Goal: Information Seeking & Learning: Find specific fact

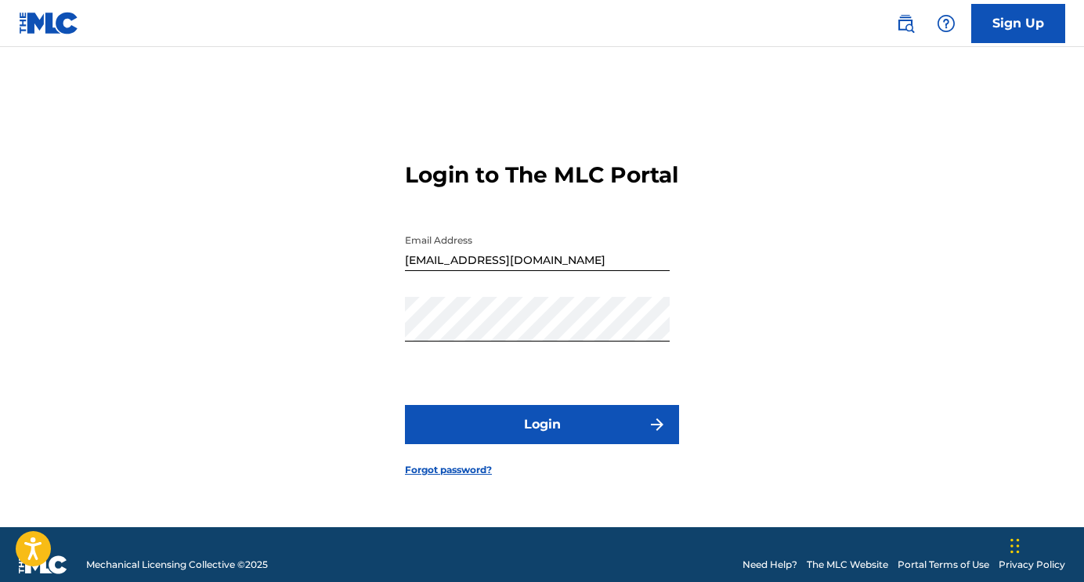
click at [617, 444] on button "Login" at bounding box center [542, 424] width 274 height 39
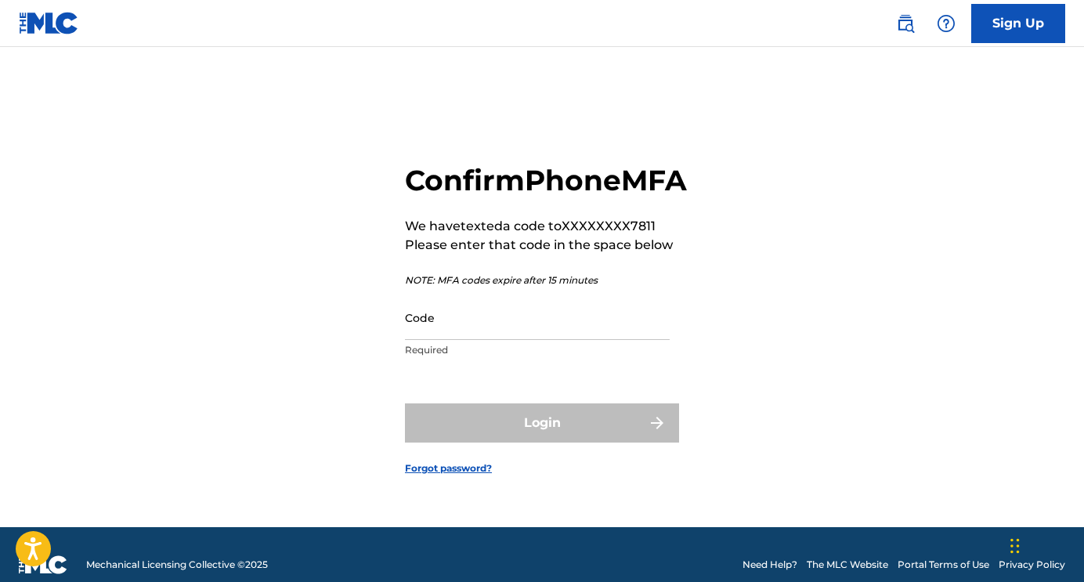
click at [500, 340] on input "Code" at bounding box center [537, 317] width 265 height 45
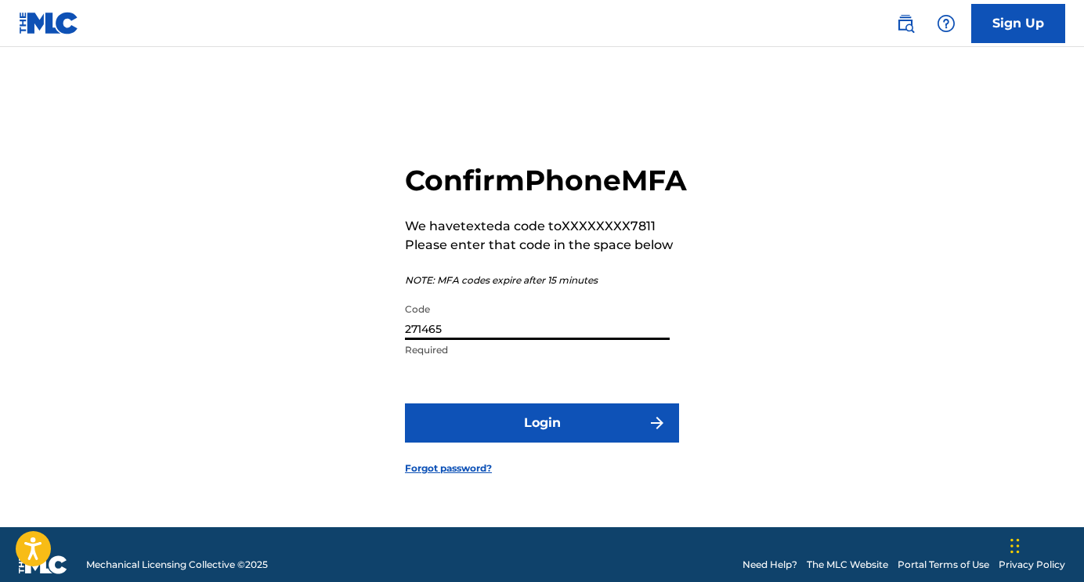
type input "271465"
click at [519, 439] on button "Login" at bounding box center [542, 422] width 274 height 39
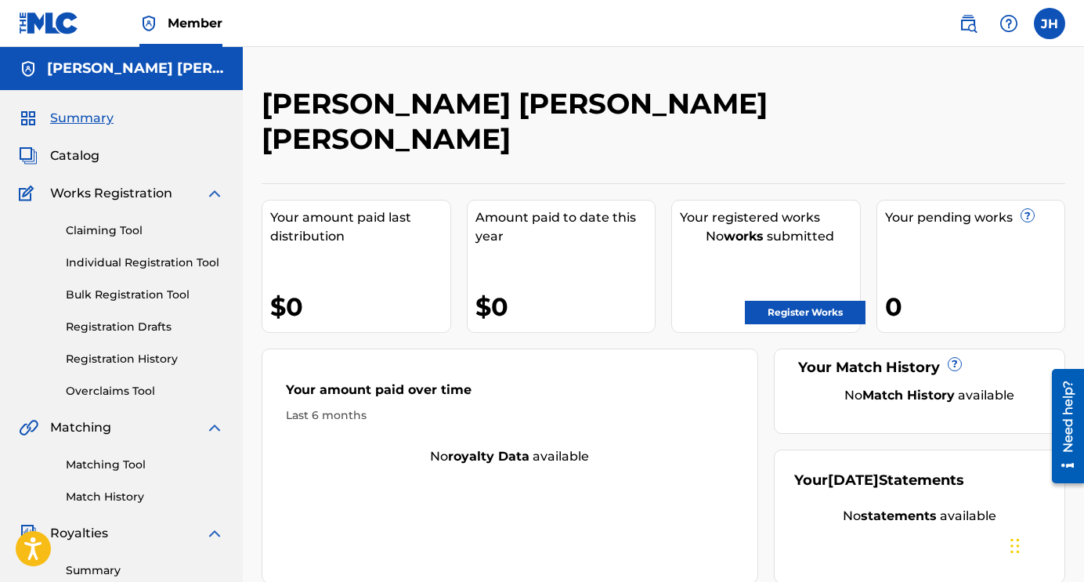
click at [68, 155] on span "Catalog" at bounding box center [74, 155] width 49 height 19
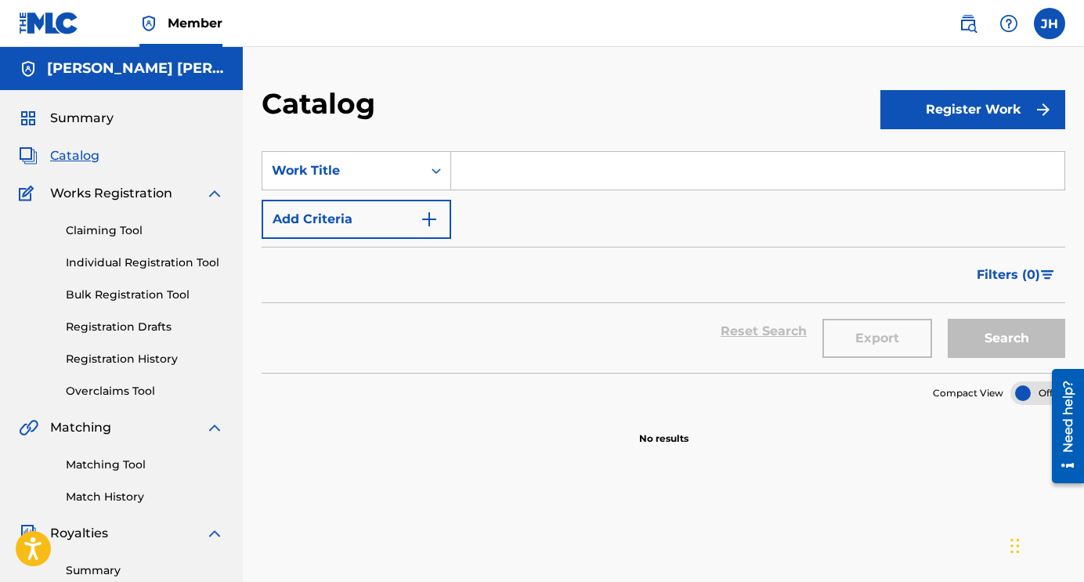
click at [72, 158] on span "Catalog" at bounding box center [74, 155] width 49 height 19
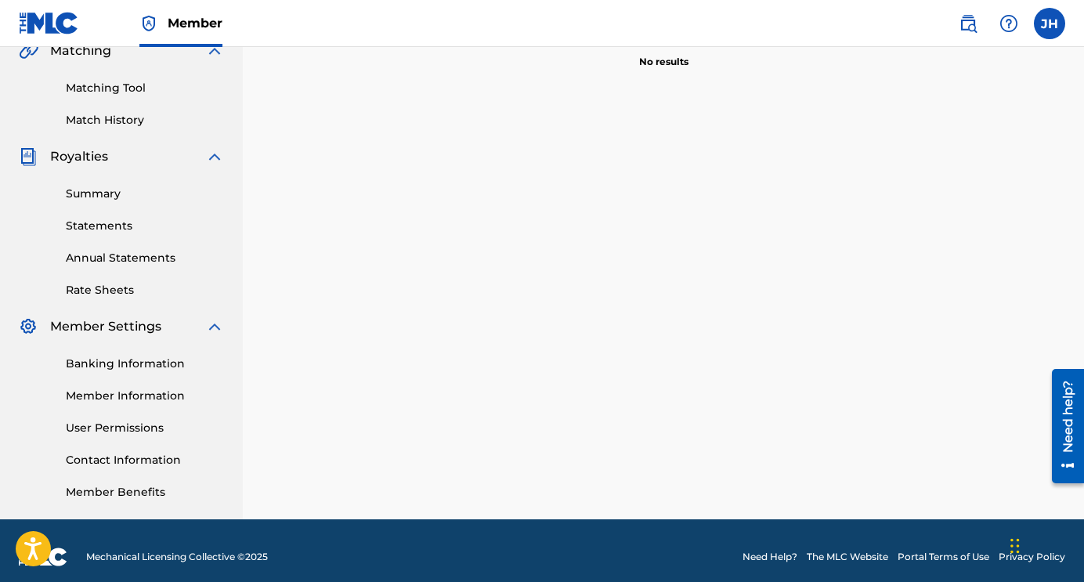
scroll to position [389, 0]
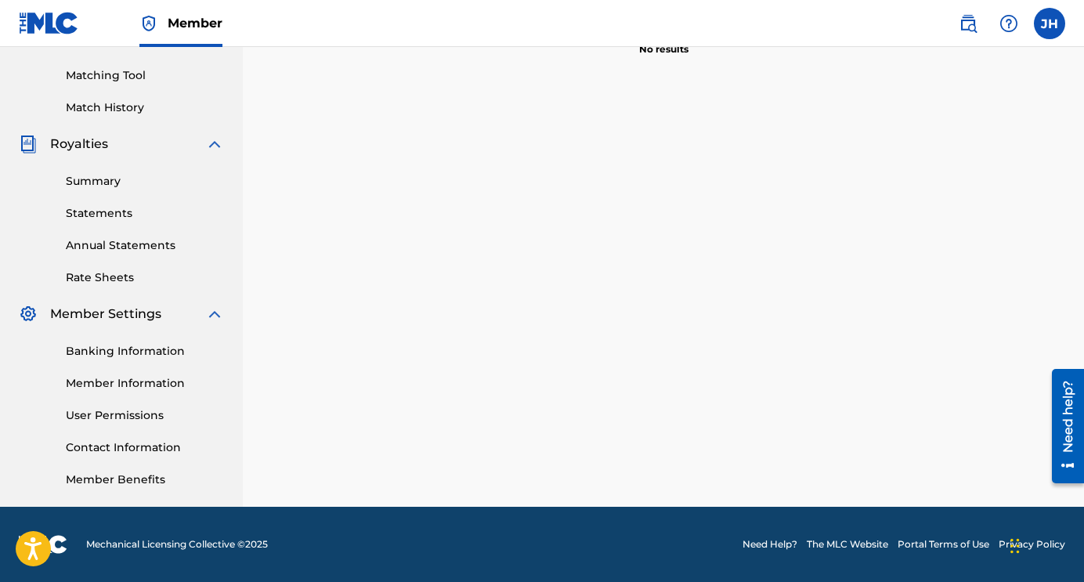
click at [113, 217] on link "Statements" at bounding box center [145, 213] width 158 height 16
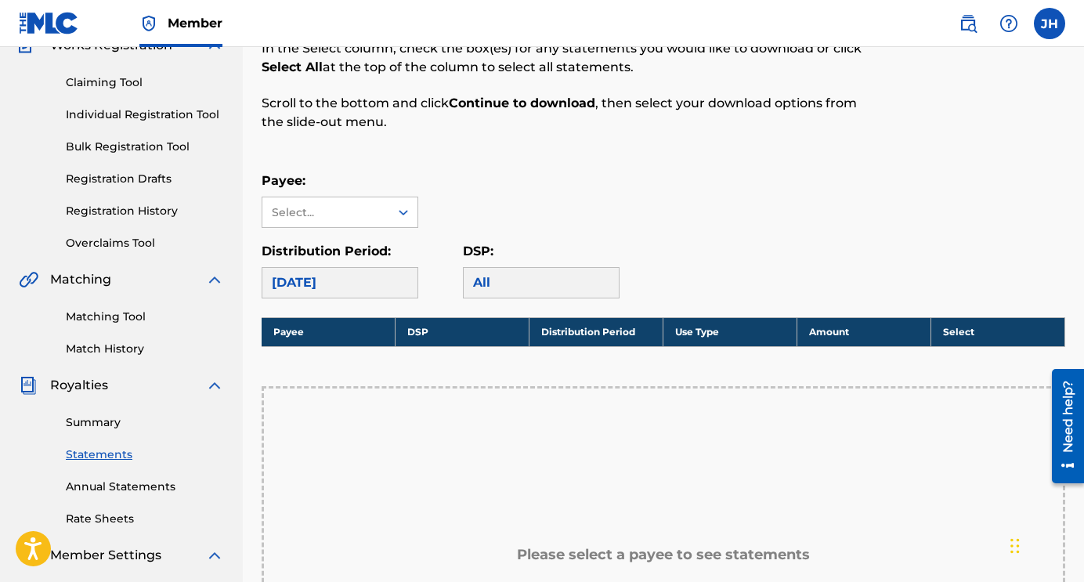
scroll to position [149, 0]
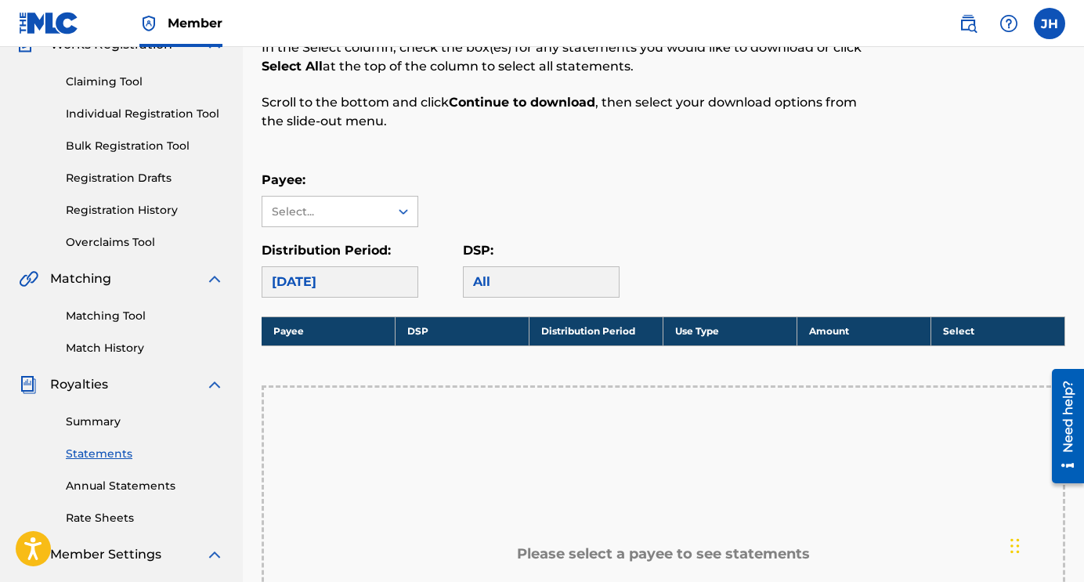
click at [376, 276] on div "[DATE]" at bounding box center [340, 281] width 157 height 31
click at [399, 211] on icon at bounding box center [404, 212] width 16 height 16
click at [464, 189] on div "Payee: Use Up and Down to choose options, press Enter to select the currently f…" at bounding box center [664, 199] width 804 height 56
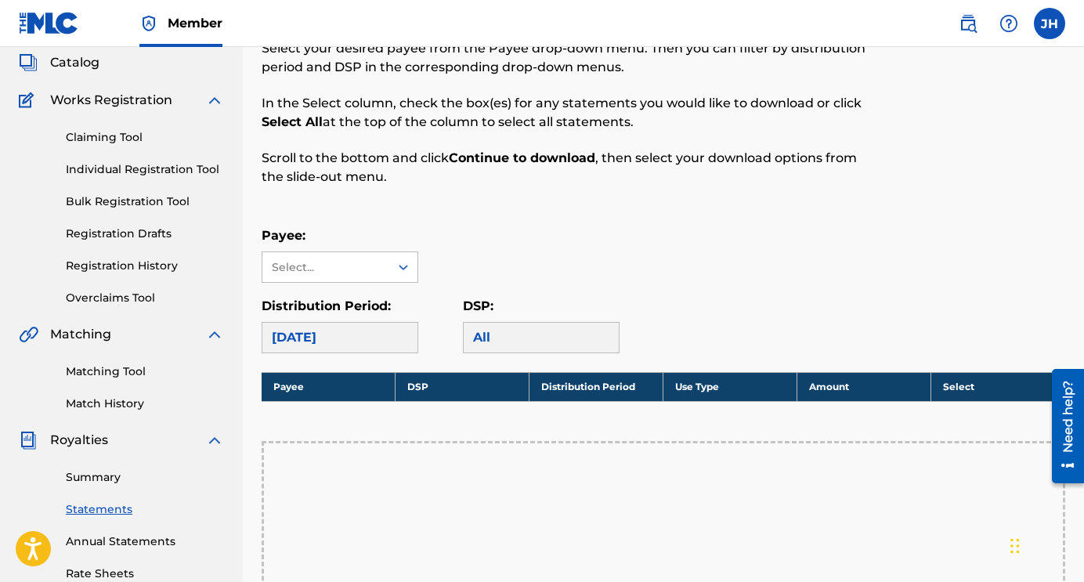
scroll to position [0, 0]
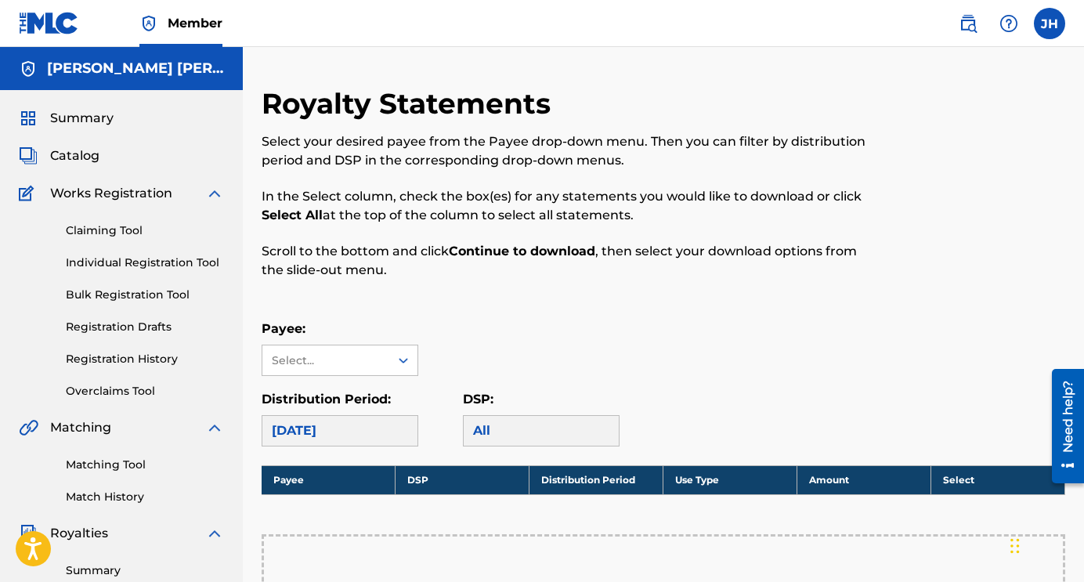
click at [93, 117] on span "Summary" at bounding box center [81, 118] width 63 height 19
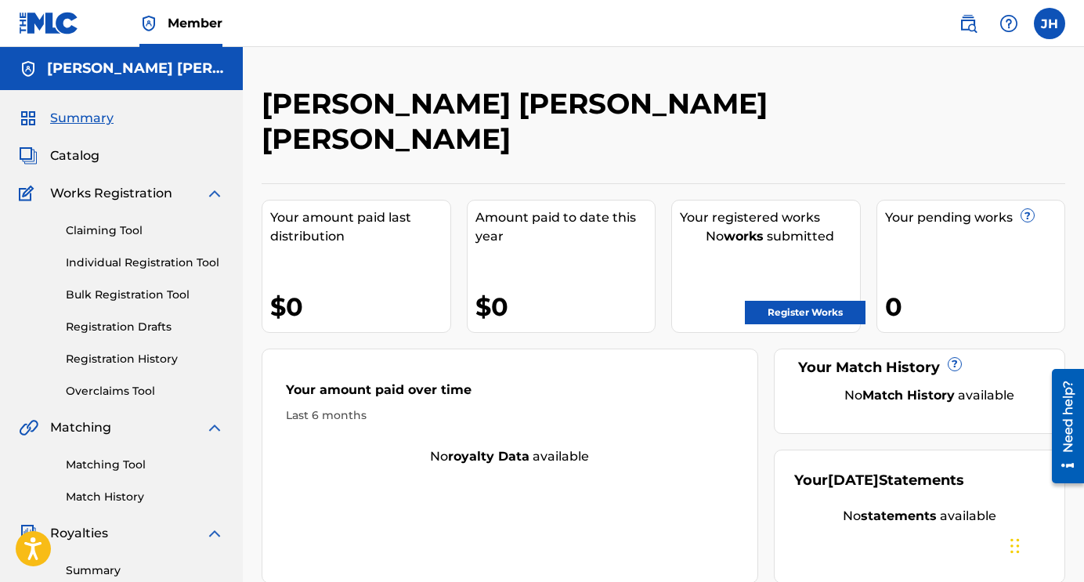
click at [976, 32] on img at bounding box center [968, 23] width 19 height 19
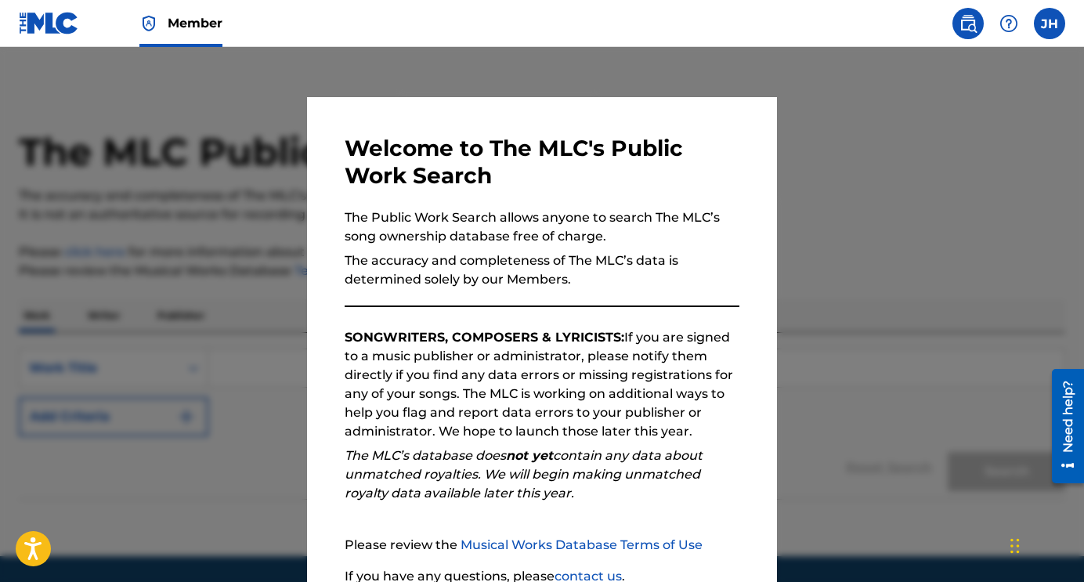
scroll to position [135, 0]
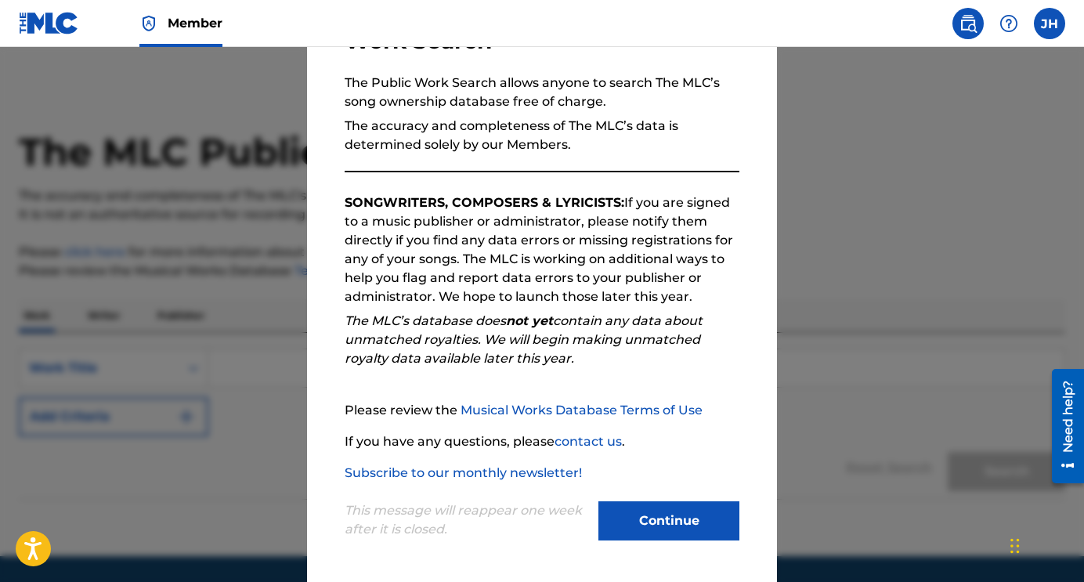
click at [665, 535] on button "Continue" at bounding box center [668, 520] width 141 height 39
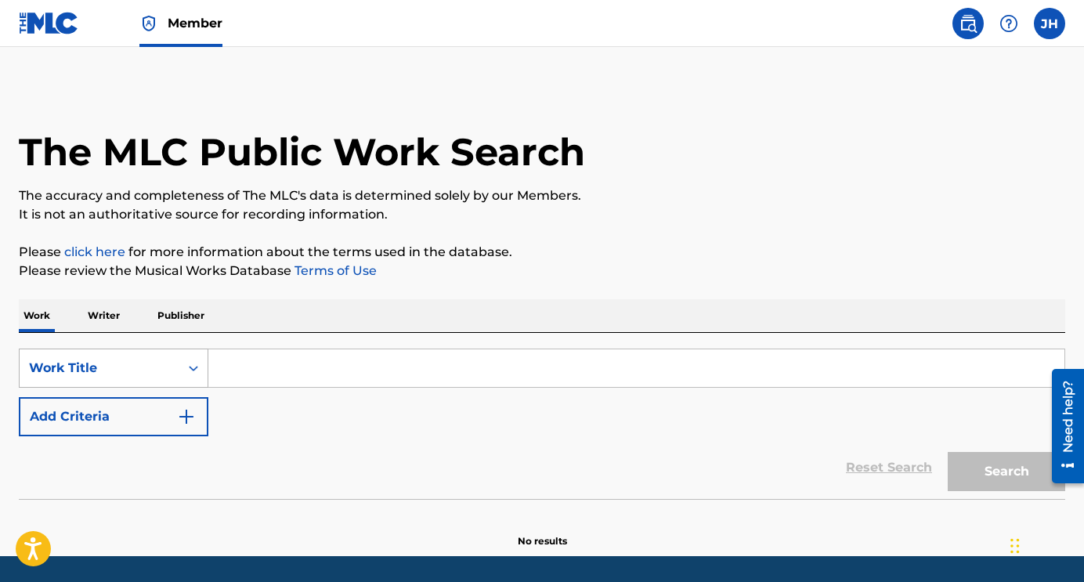
click at [186, 373] on div "Search Form" at bounding box center [193, 368] width 28 height 28
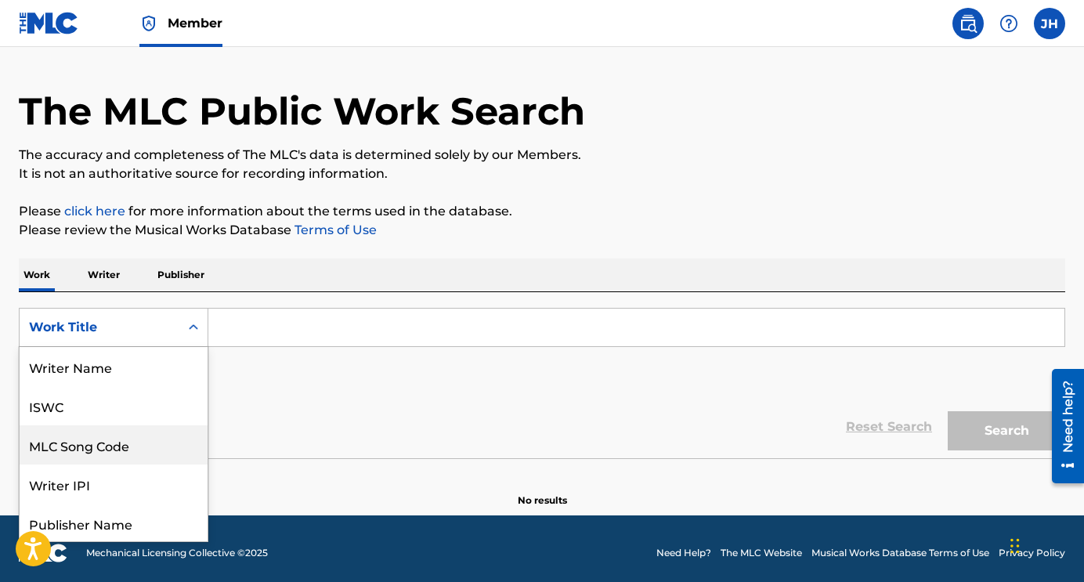
scroll to position [78, 0]
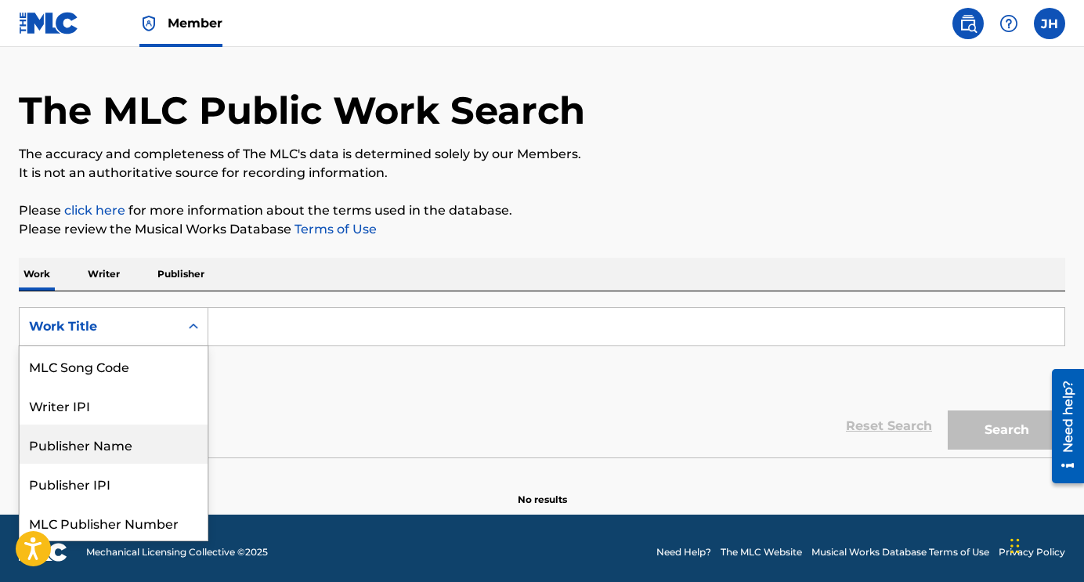
click at [148, 450] on div "Publisher Name" at bounding box center [114, 443] width 188 height 39
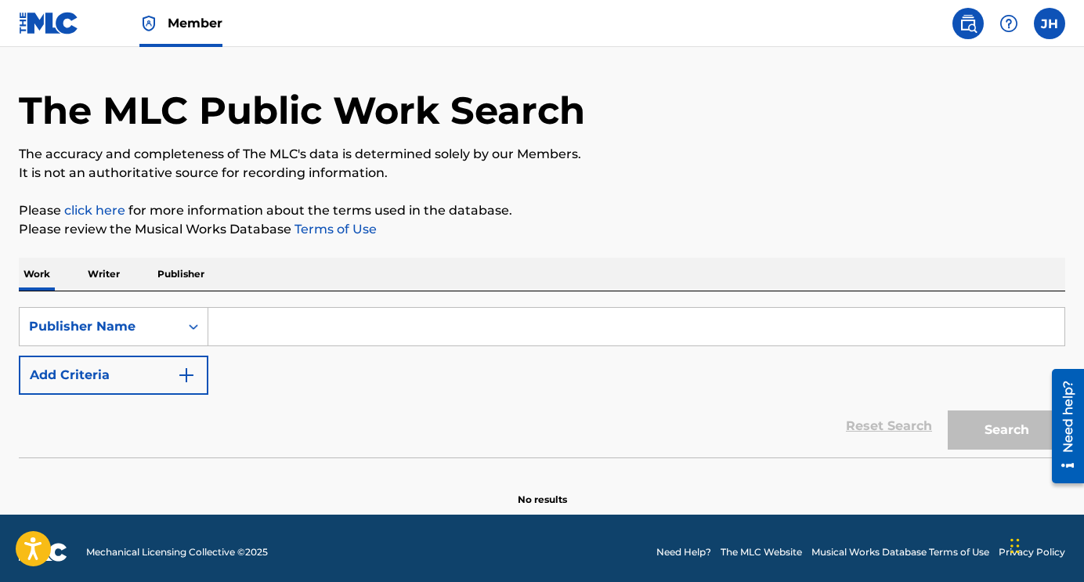
click at [236, 324] on input "Search Form" at bounding box center [636, 327] width 856 height 38
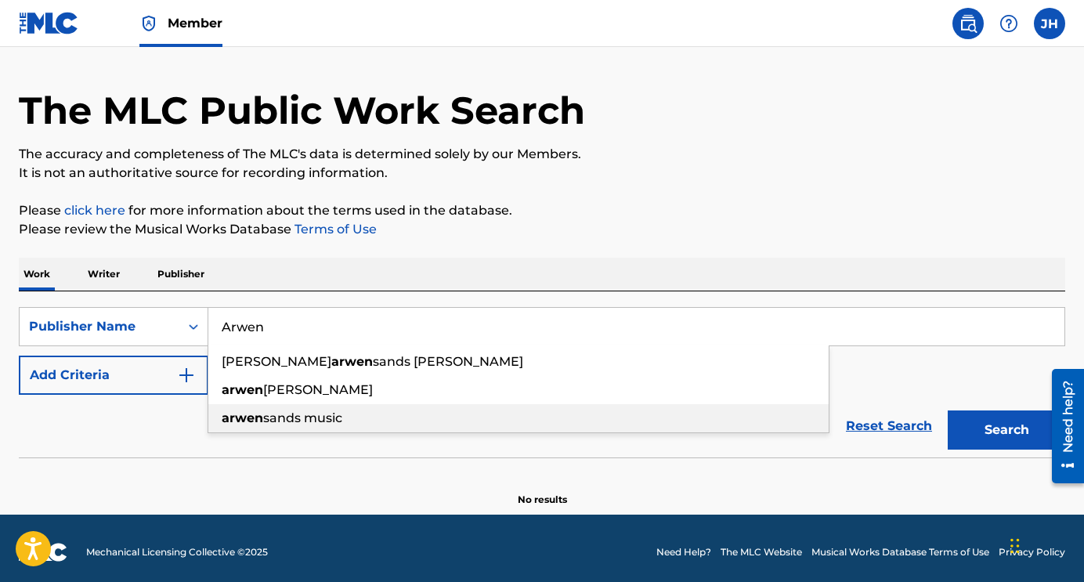
click at [241, 423] on strong "arwen" at bounding box center [243, 417] width 42 height 15
type input "[PERSON_NAME] music"
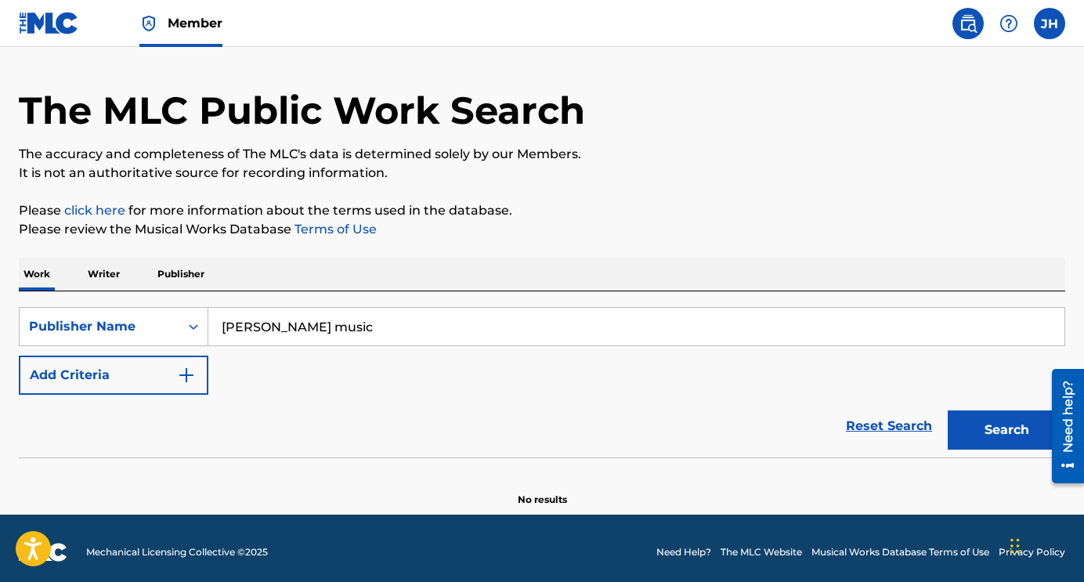
click at [175, 378] on button "Add Criteria" at bounding box center [114, 375] width 190 height 39
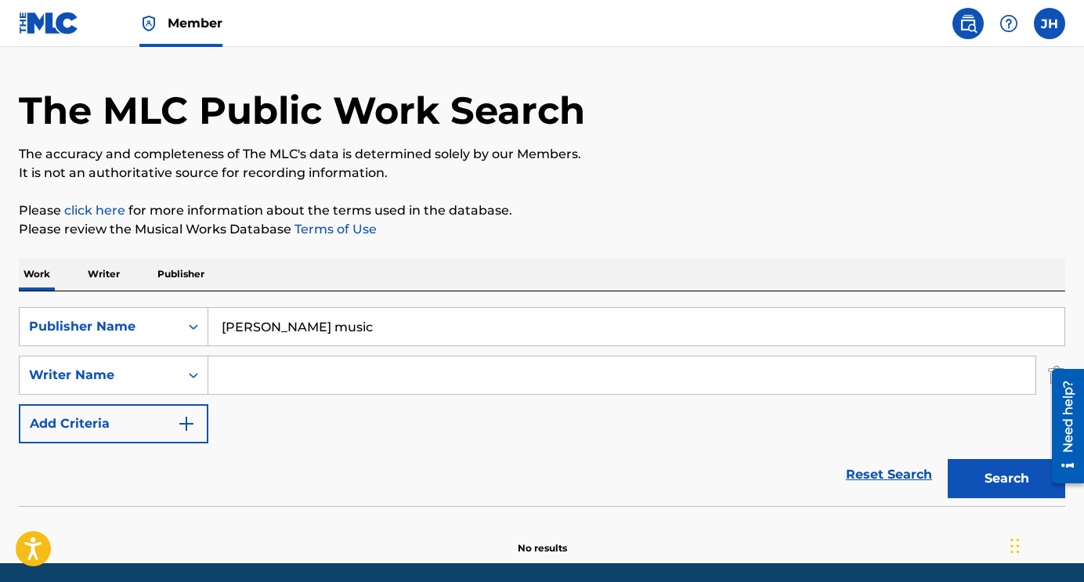
click at [237, 381] on input "Search Form" at bounding box center [621, 375] width 827 height 38
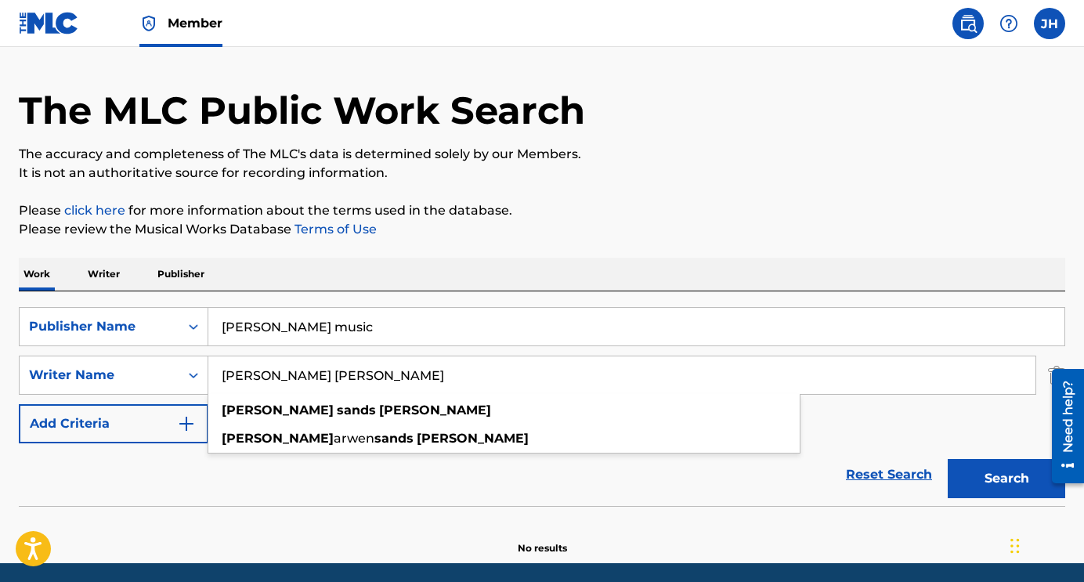
type input "[PERSON_NAME] [PERSON_NAME]"
click at [260, 488] on div "Reset Search Search" at bounding box center [542, 474] width 1046 height 63
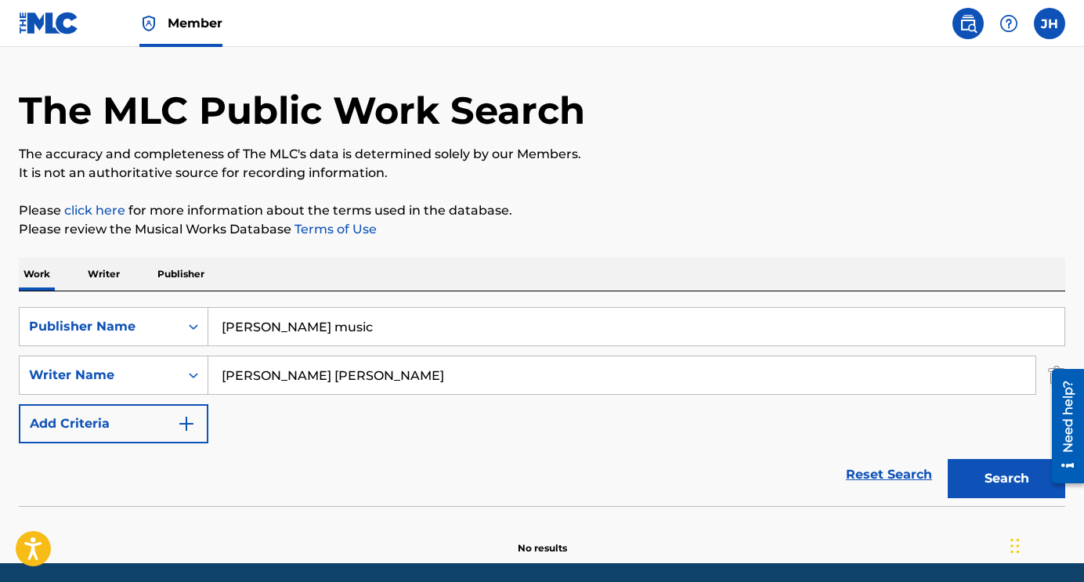
click at [186, 428] on img "Search Form" at bounding box center [186, 423] width 19 height 19
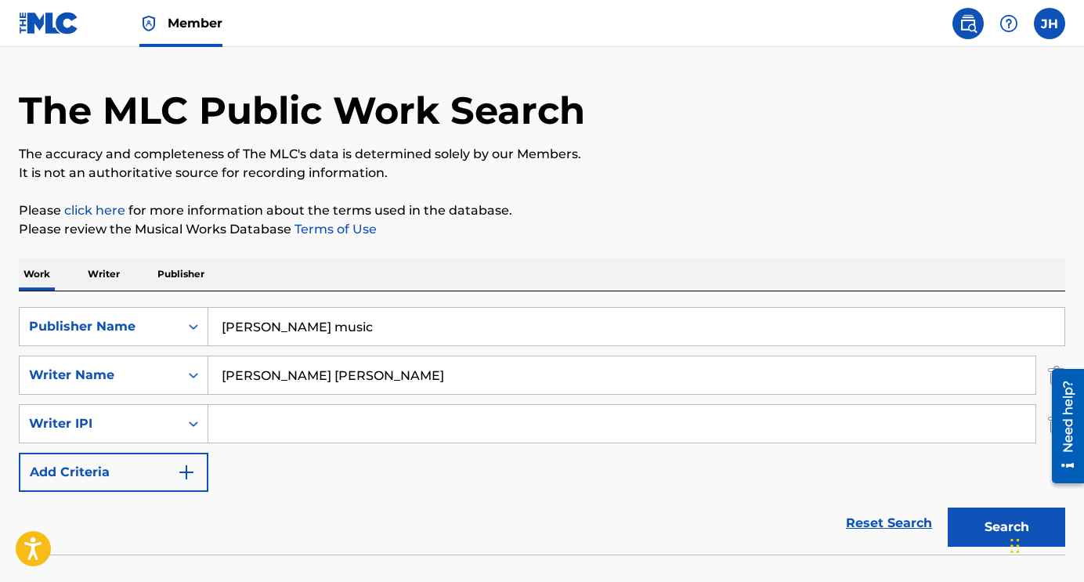
click at [186, 473] on img "Search Form" at bounding box center [186, 472] width 19 height 19
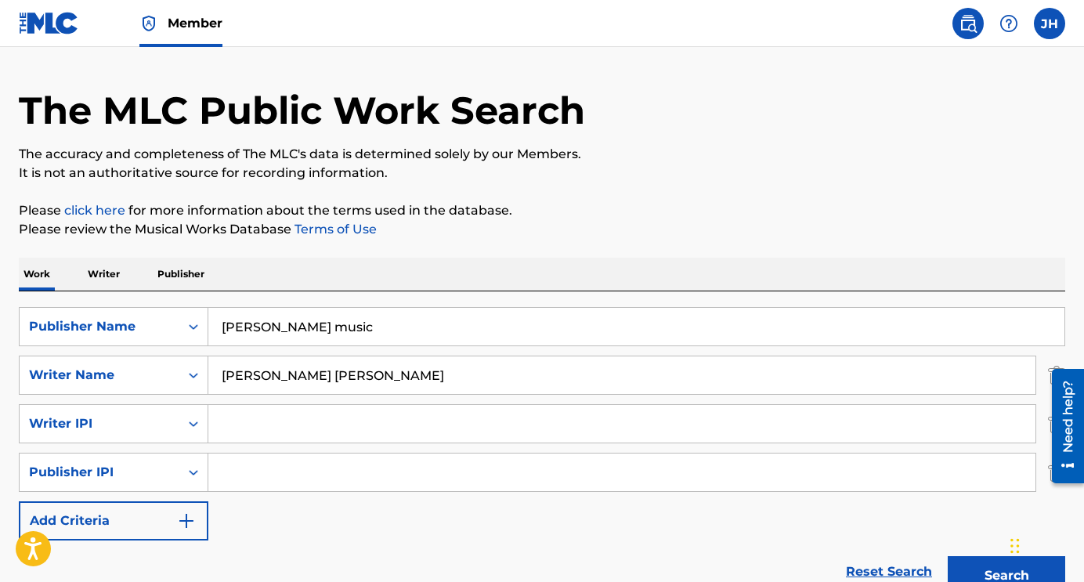
click at [235, 468] on input "Search Form" at bounding box center [621, 472] width 827 height 38
paste input "01109329375"
type input "01109329375"
click at [73, 60] on div "The MLC Public Work Search" at bounding box center [542, 102] width 1046 height 114
click at [254, 428] on input "Search Form" at bounding box center [621, 424] width 827 height 38
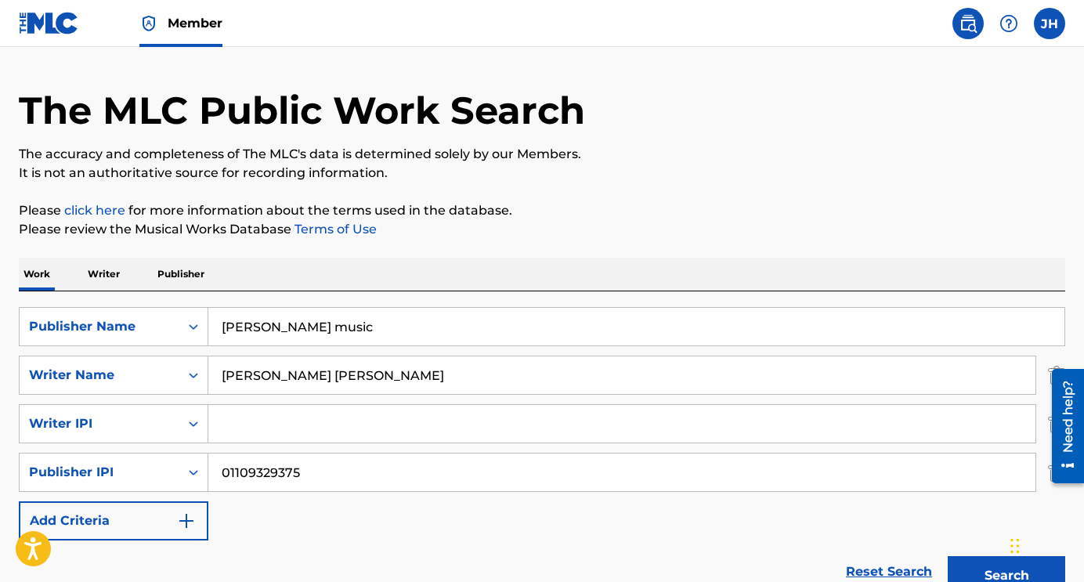
paste input "01216279853"
type input "01216279853"
click at [396, 504] on div "SearchWithCriteria09b91d6e-2ede-4d90-acb3-42564b903e3b Publisher Name [PERSON_N…" at bounding box center [542, 423] width 1046 height 233
click at [229, 327] on input "[PERSON_NAME] music" at bounding box center [636, 327] width 856 height 38
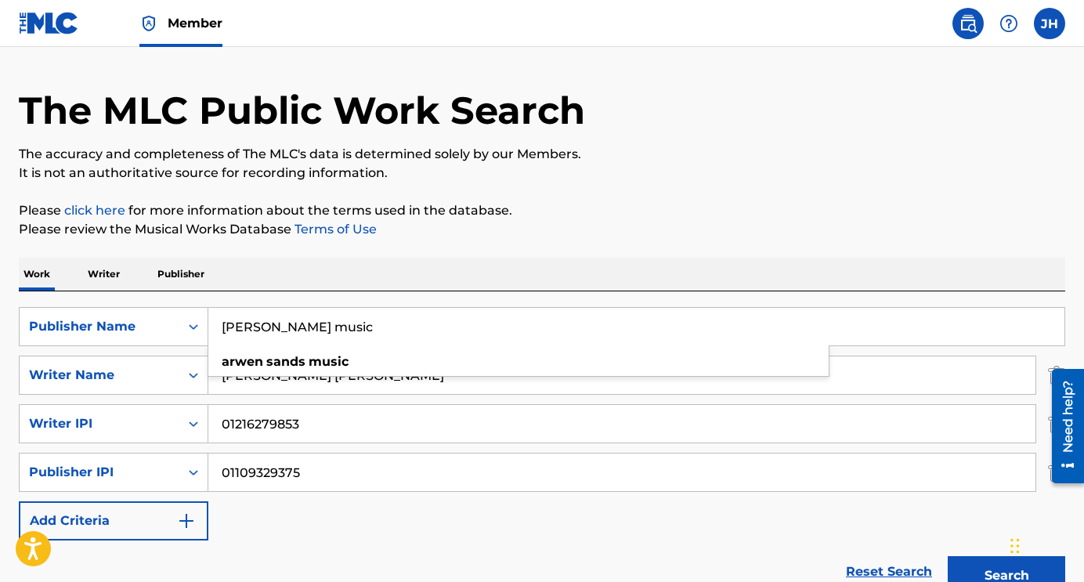
click at [273, 327] on input "[PERSON_NAME] music" at bounding box center [636, 327] width 856 height 38
click at [322, 323] on input "[PERSON_NAME] music" at bounding box center [636, 327] width 856 height 38
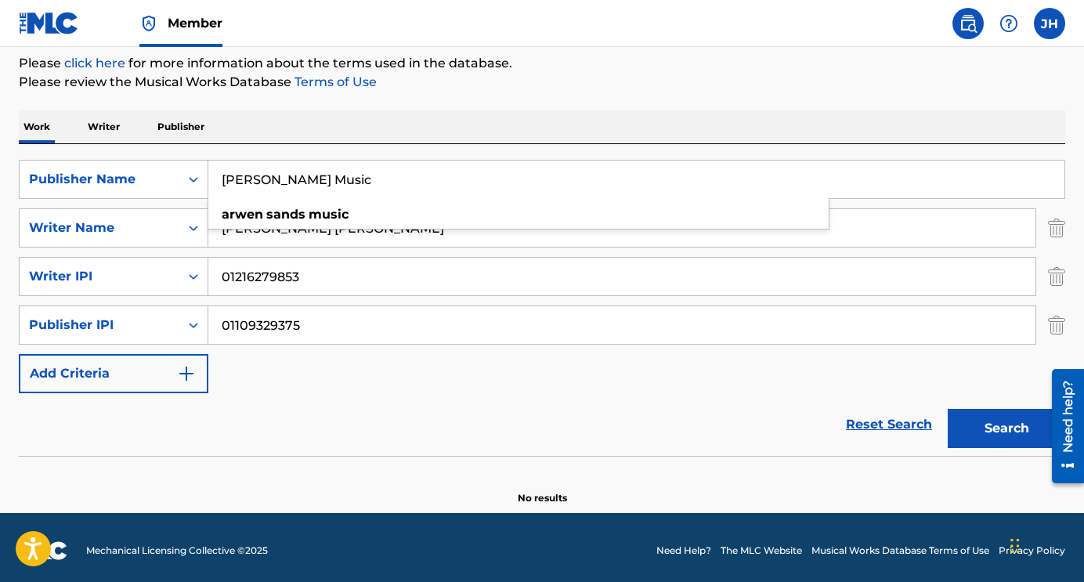
scroll to position [195, 0]
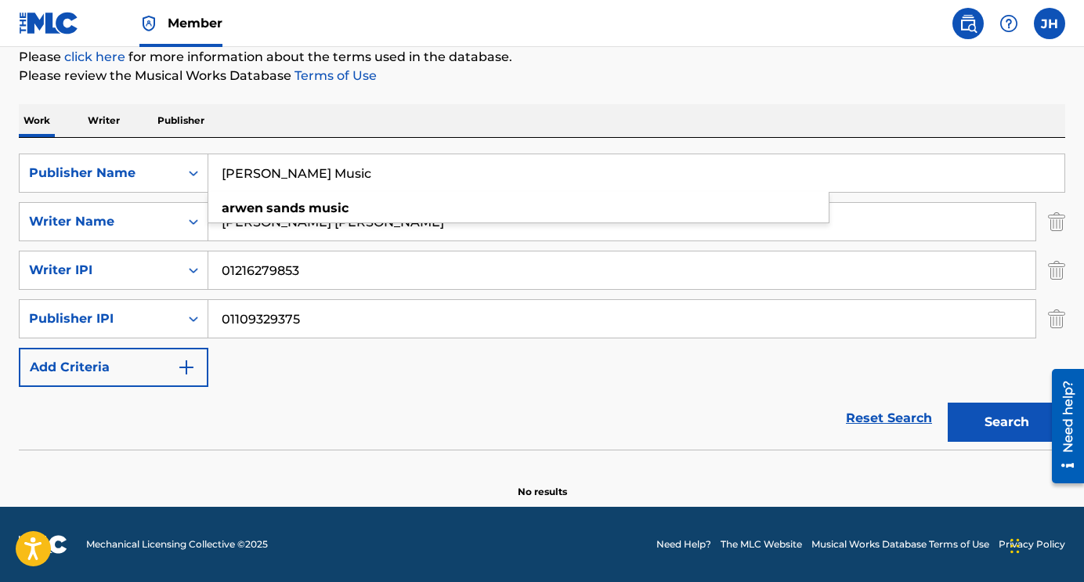
type input "[PERSON_NAME] Music"
click at [971, 416] on button "Search" at bounding box center [1006, 422] width 117 height 39
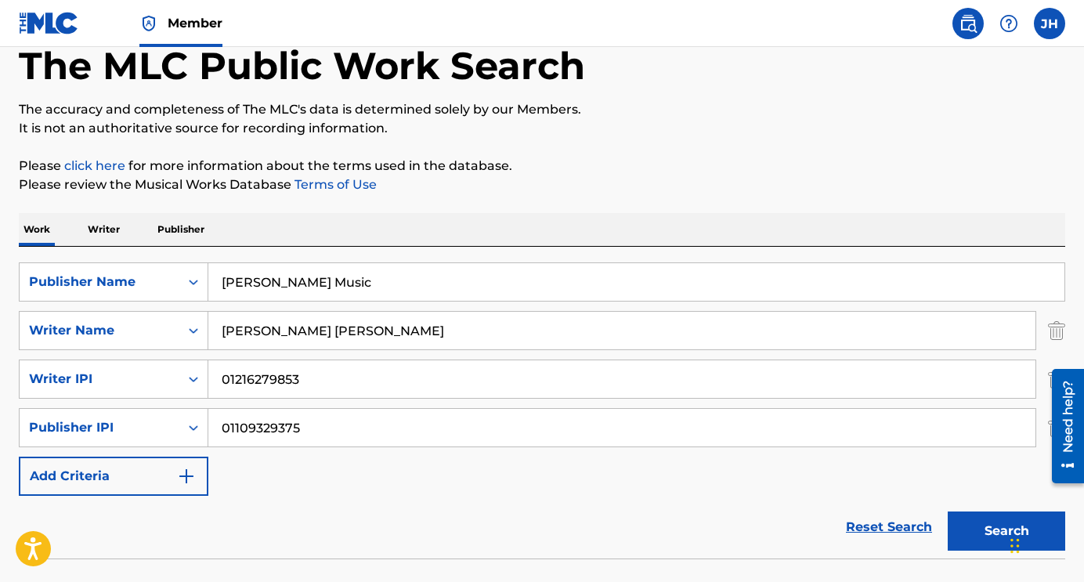
scroll to position [0, 0]
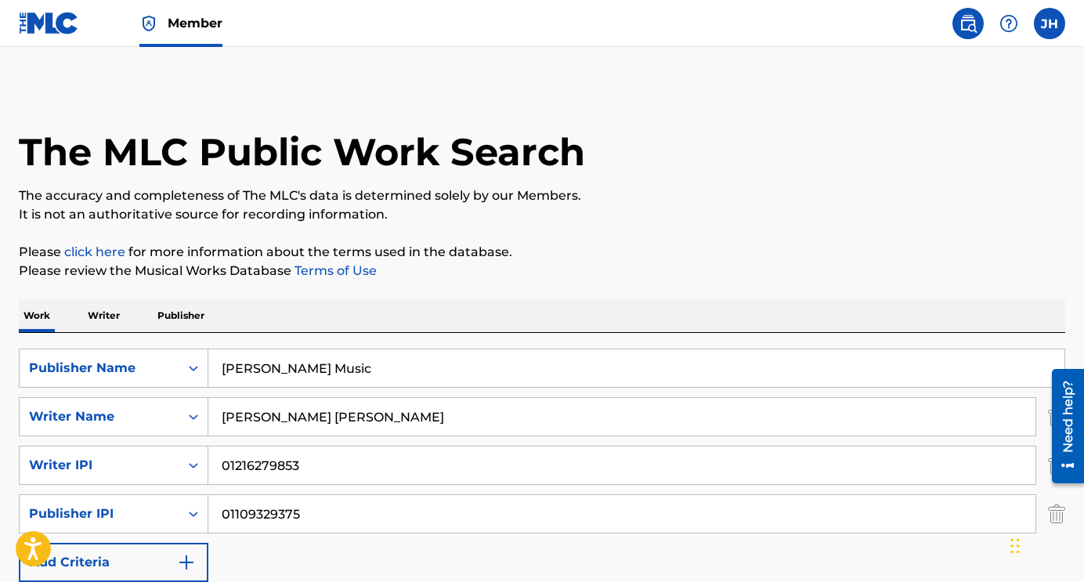
click at [968, 24] on img at bounding box center [968, 23] width 19 height 19
click at [1006, 23] on img at bounding box center [1008, 23] width 19 height 19
click at [1001, 69] on link "Contact us" at bounding box center [1008, 66] width 133 height 38
